Goal: Navigation & Orientation: Find specific page/section

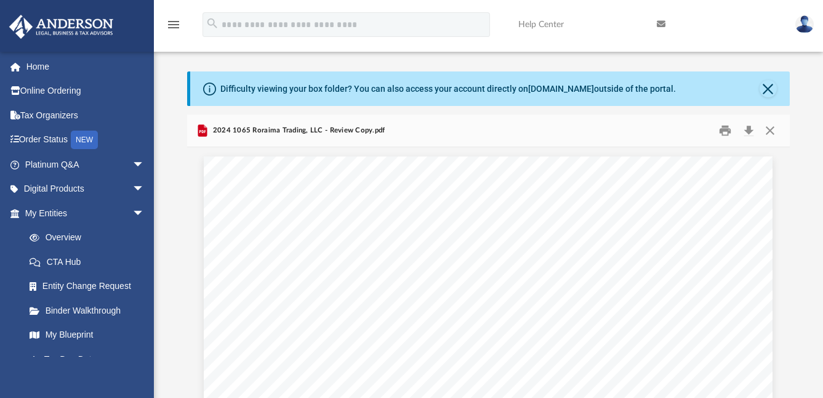
scroll to position [18, 0]
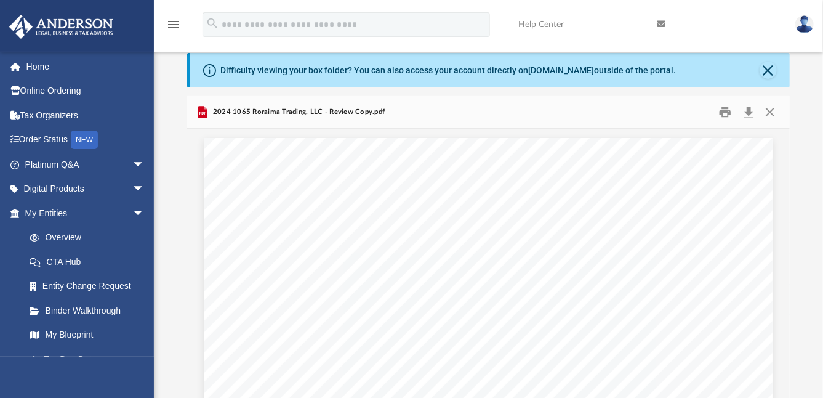
click at [45, 66] on link "Home" at bounding box center [86, 66] width 154 height 25
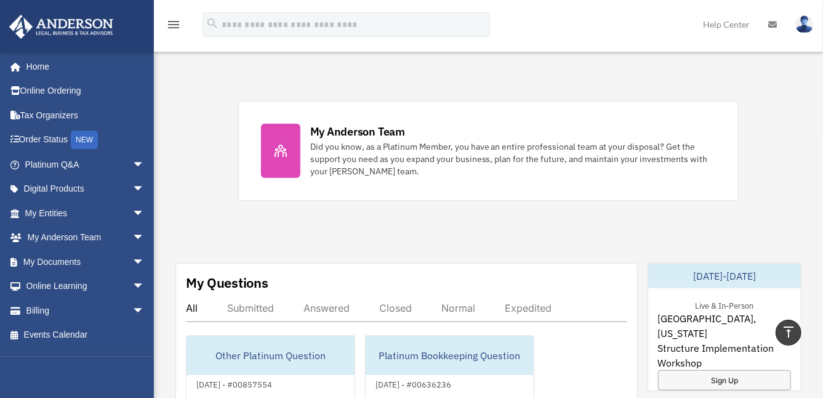
scroll to position [484, 0]
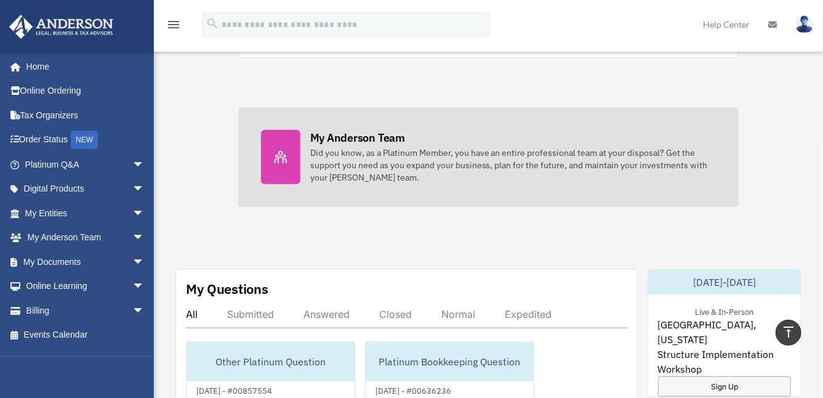
click at [350, 153] on div "Did you know, as a Platinum Member, you have an entire professional team at you…" at bounding box center [513, 164] width 406 height 37
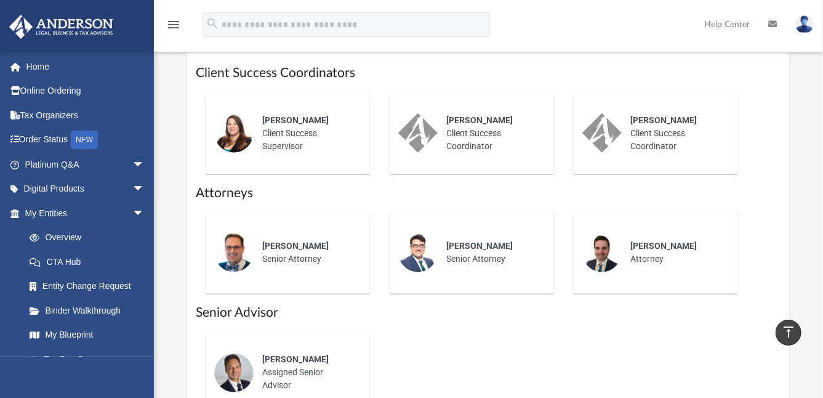
scroll to position [537, 0]
